Goal: Information Seeking & Learning: Learn about a topic

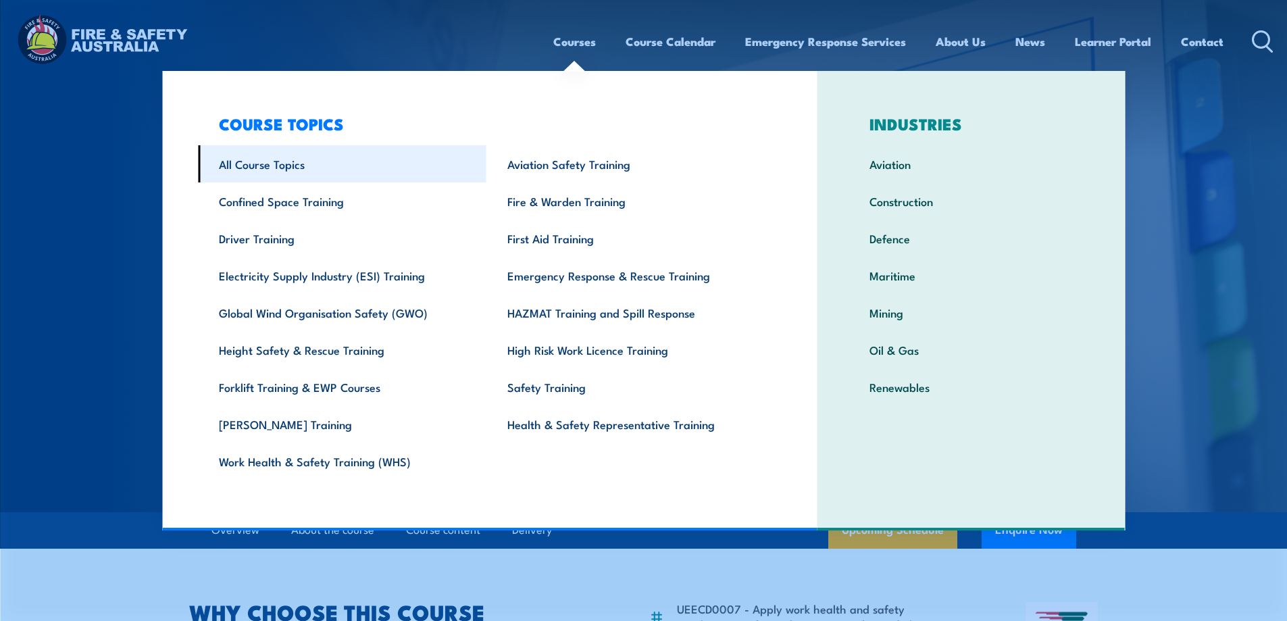
click at [260, 171] on link "All Course Topics" at bounding box center [342, 163] width 289 height 37
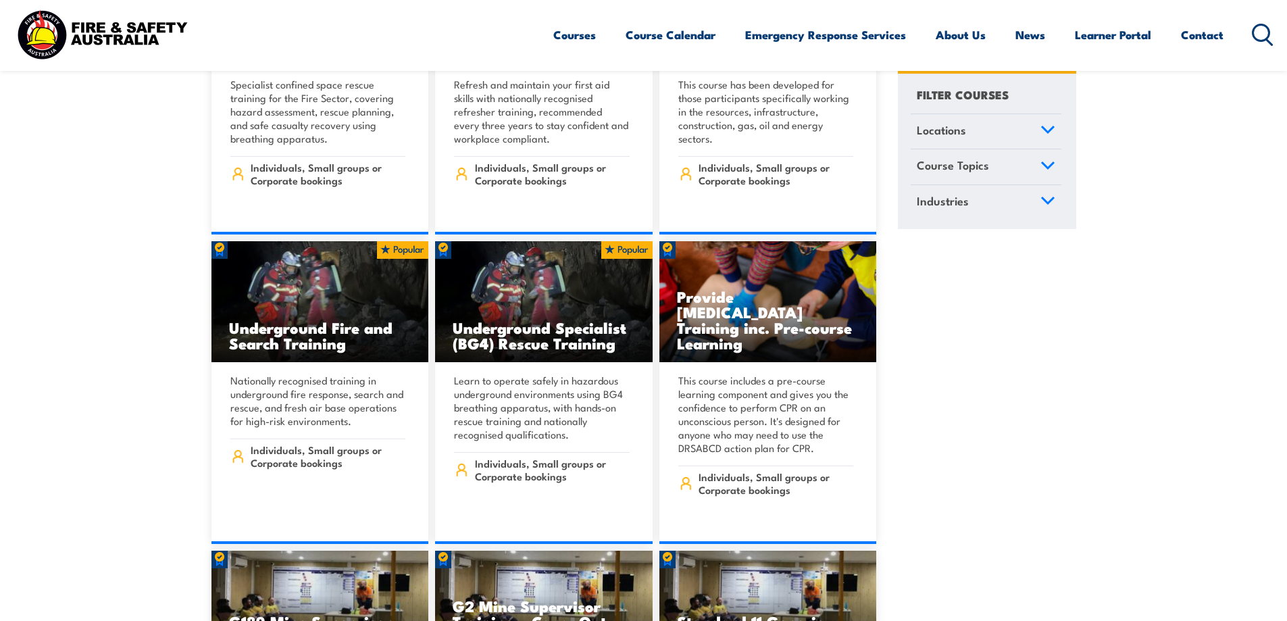
scroll to position [879, 0]
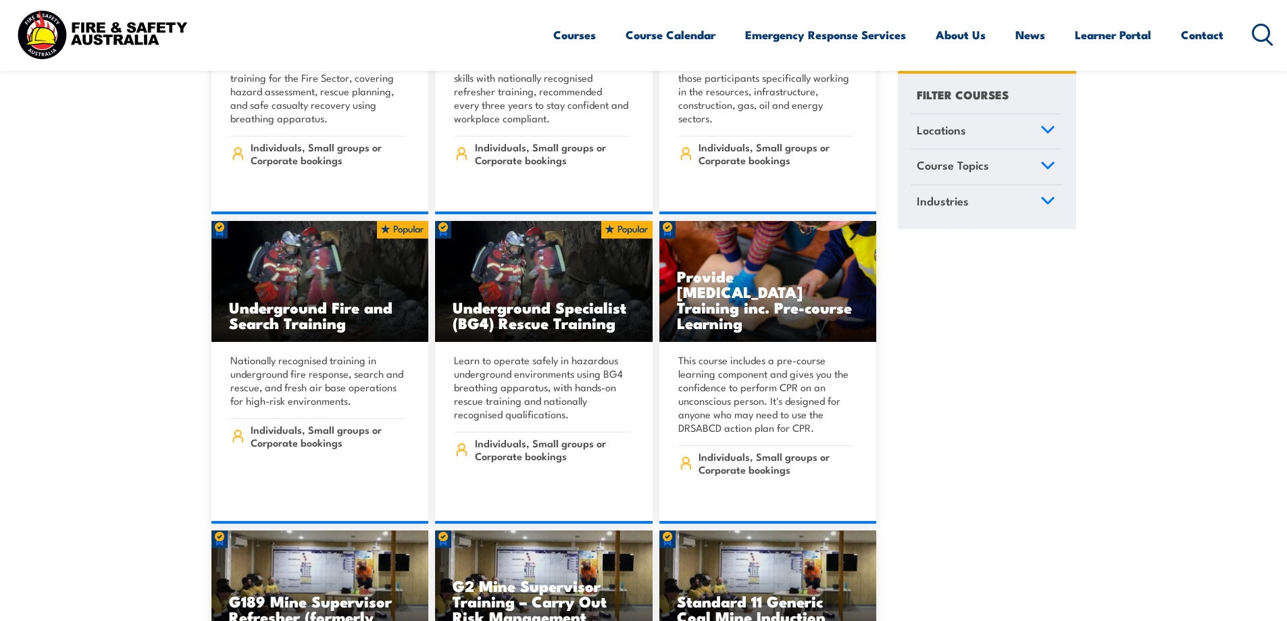
click at [1042, 170] on icon at bounding box center [1048, 165] width 15 height 9
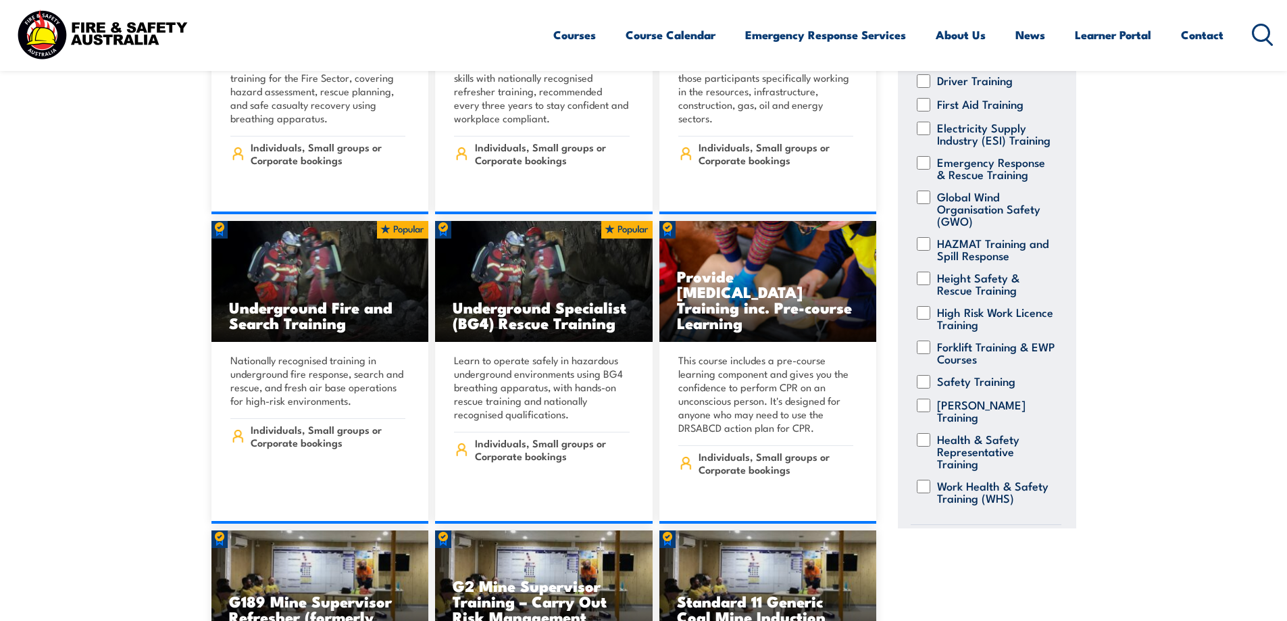
scroll to position [268, 0]
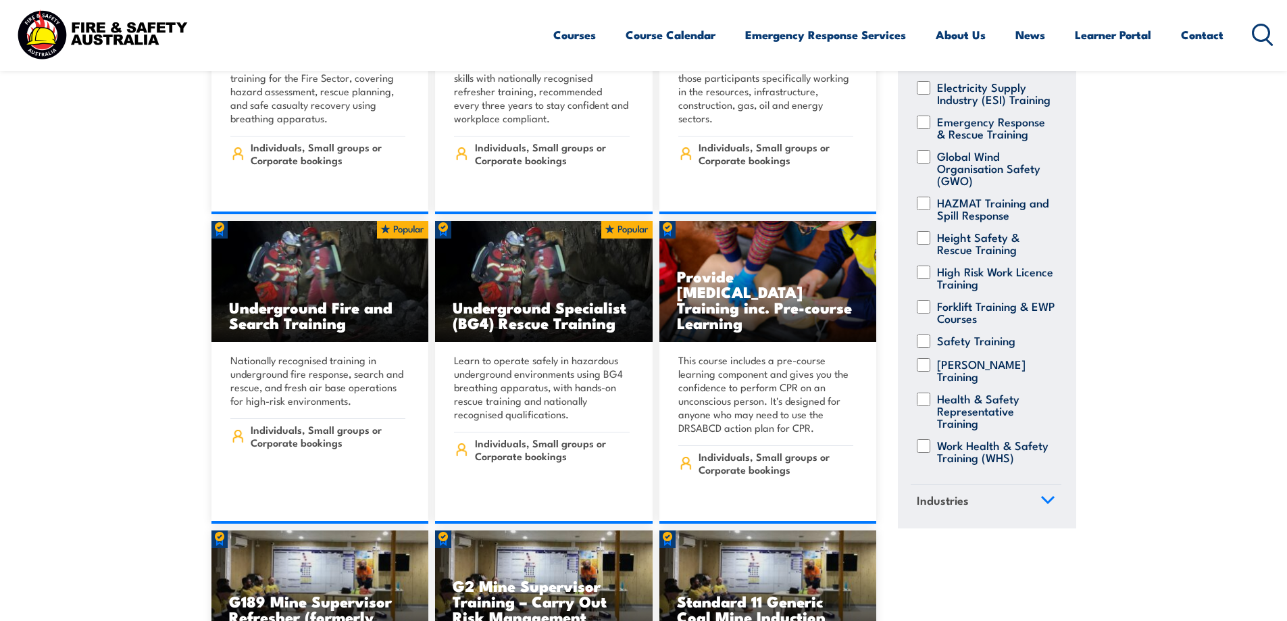
click at [968, 338] on label "Safety Training" at bounding box center [976, 342] width 78 height 14
click at [931, 338] on input "Safety Training" at bounding box center [924, 342] width 14 height 14
checkbox input "true"
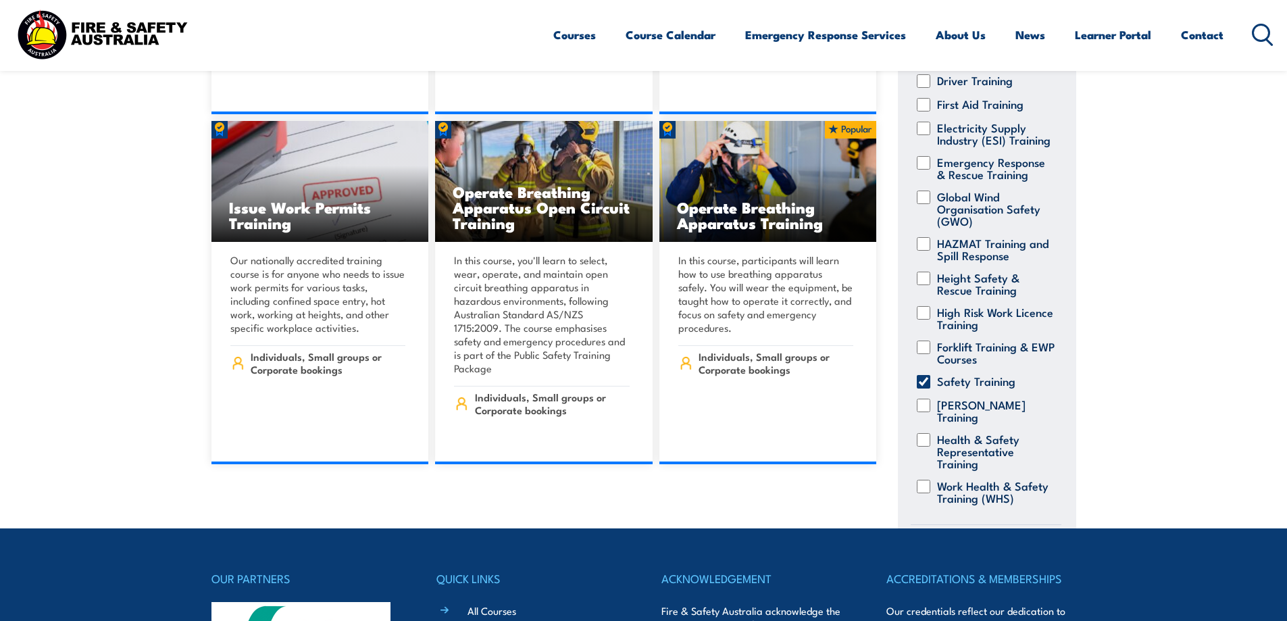
scroll to position [268, 0]
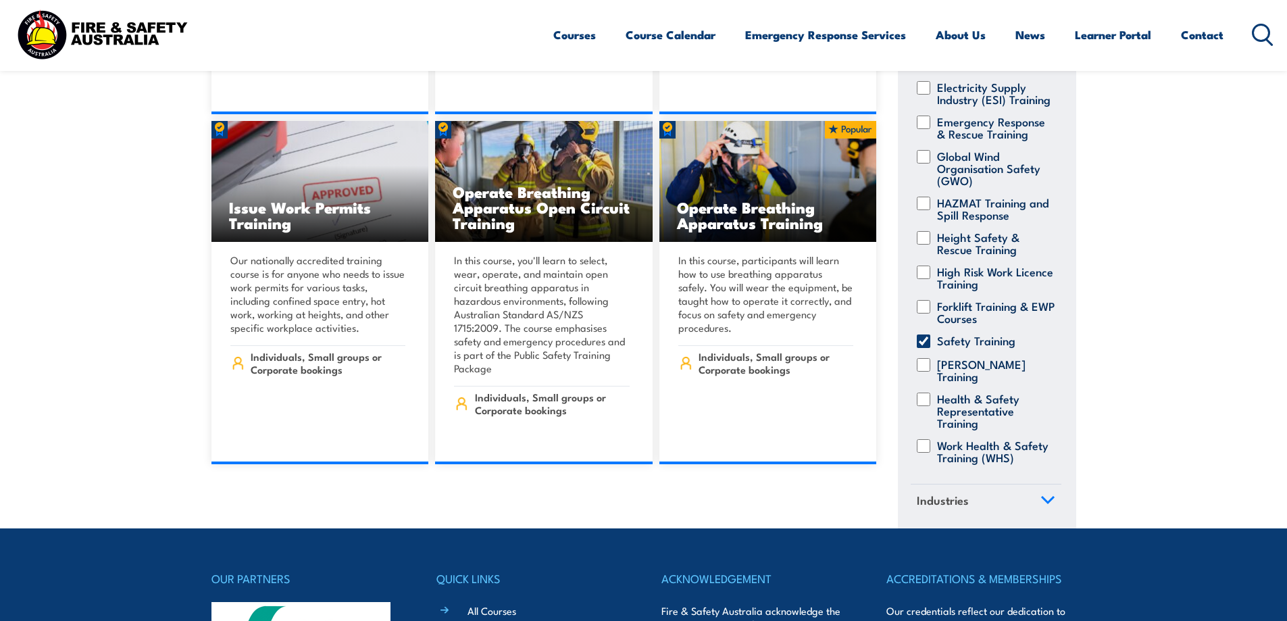
click at [926, 335] on input "Safety Training" at bounding box center [924, 342] width 14 height 14
checkbox input "false"
click at [917, 439] on input "Work Health & Safety Training (WHS)" at bounding box center [924, 446] width 14 height 14
checkbox input "true"
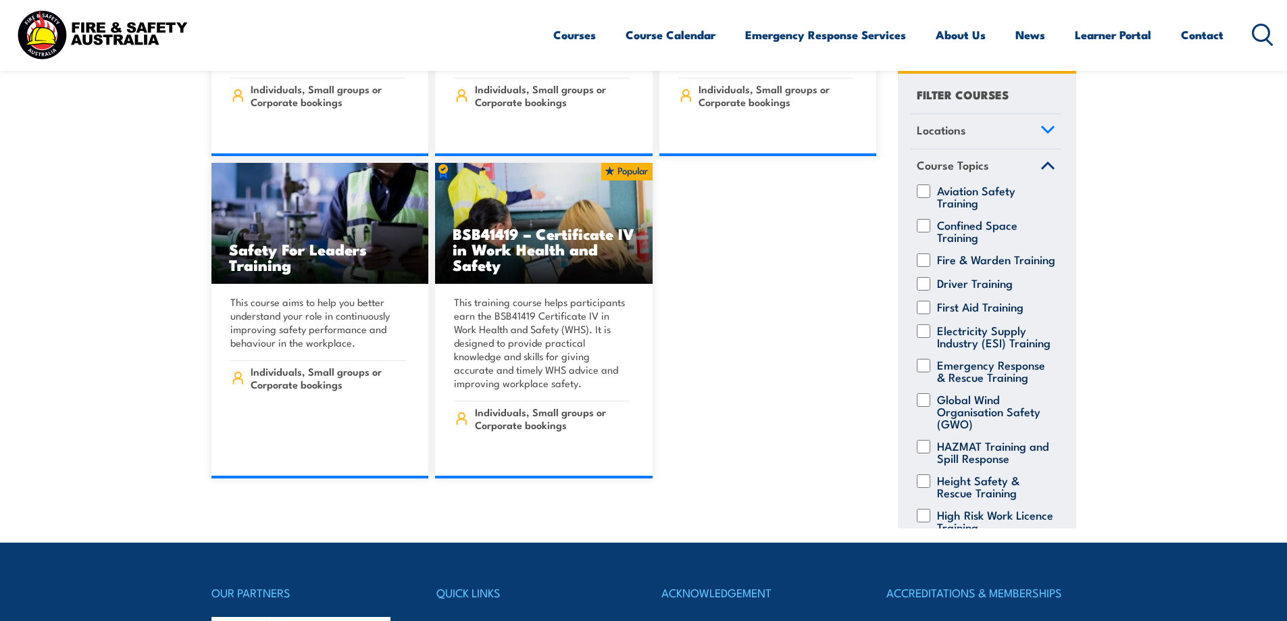
scroll to position [2568, 0]
